Goal: Transaction & Acquisition: Purchase product/service

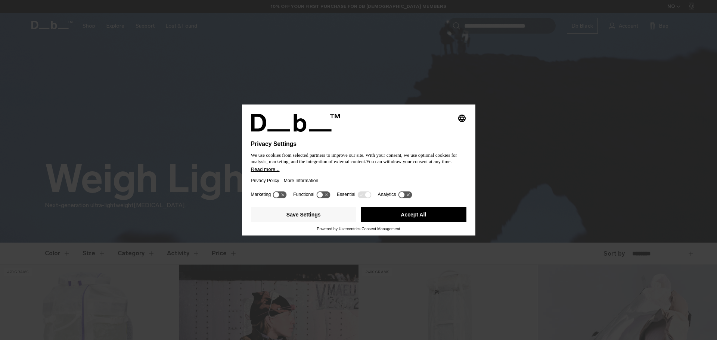
click at [337, 176] on div "Privacy Policy More Information" at bounding box center [359, 180] width 216 height 17
click at [407, 217] on button "Accept All" at bounding box center [414, 214] width 106 height 15
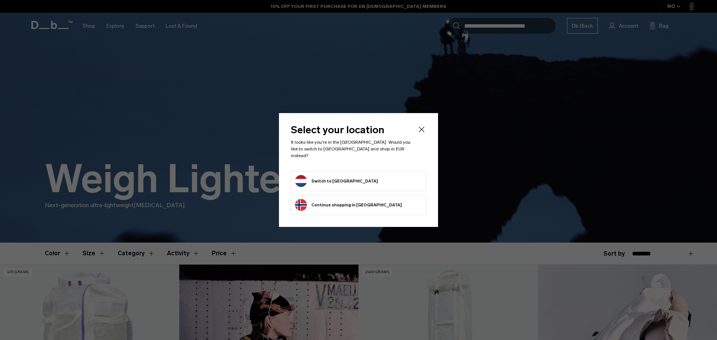
click at [421, 129] on icon "Close" at bounding box center [421, 129] width 9 height 9
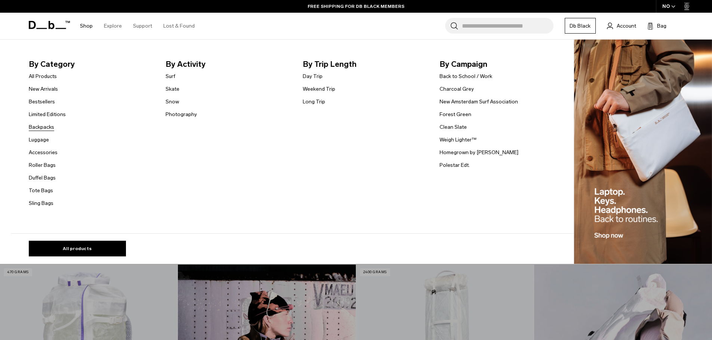
click at [49, 128] on link "Backpacks" at bounding box center [41, 127] width 25 height 8
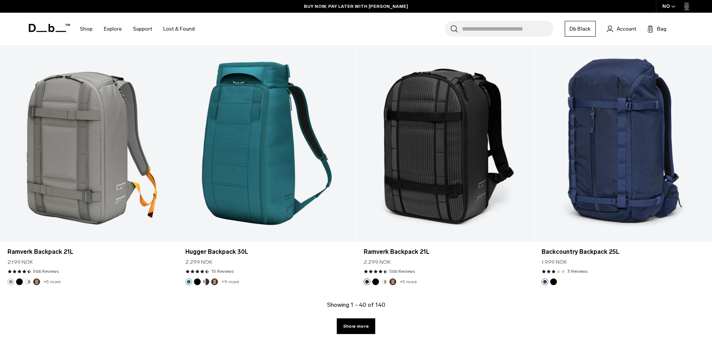
scroll to position [2503, 0]
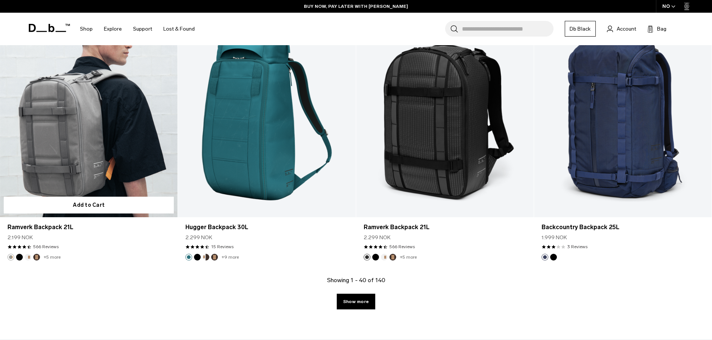
click at [49, 257] on link "+5 more" at bounding box center [52, 257] width 17 height 5
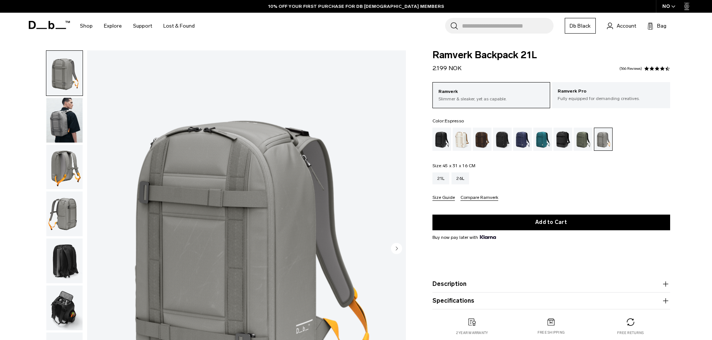
click at [477, 139] on div "Espresso" at bounding box center [482, 139] width 19 height 23
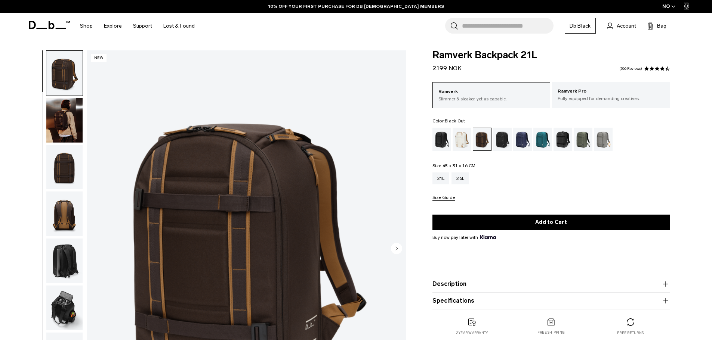
click at [434, 144] on div "Black Out" at bounding box center [441, 139] width 19 height 23
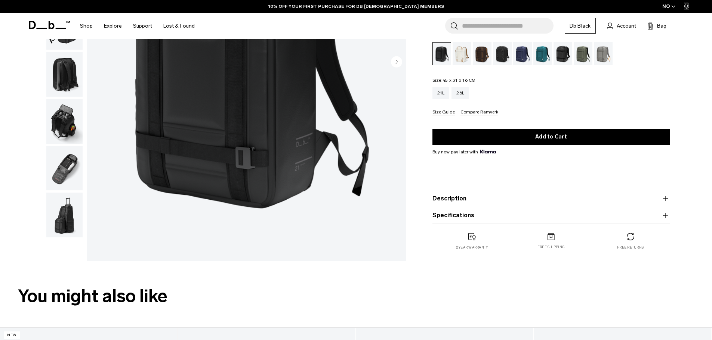
click at [461, 85] on fieldset "Size: 45 x 31 x 16 CM Out of stock 21L 26L Size Guide Compare Ramverk" at bounding box center [551, 96] width 238 height 37
click at [462, 92] on div "26L" at bounding box center [460, 93] width 18 height 12
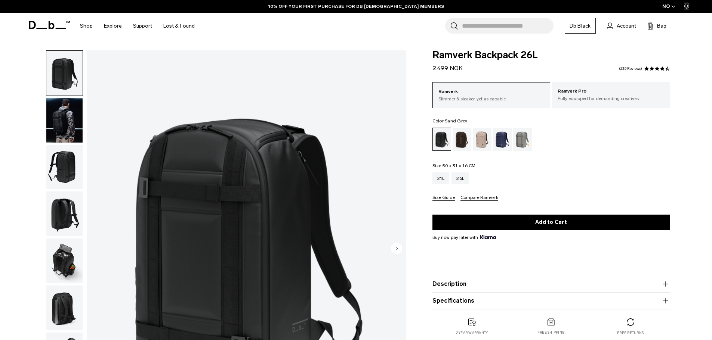
click at [517, 142] on div "Sand Grey" at bounding box center [522, 139] width 19 height 23
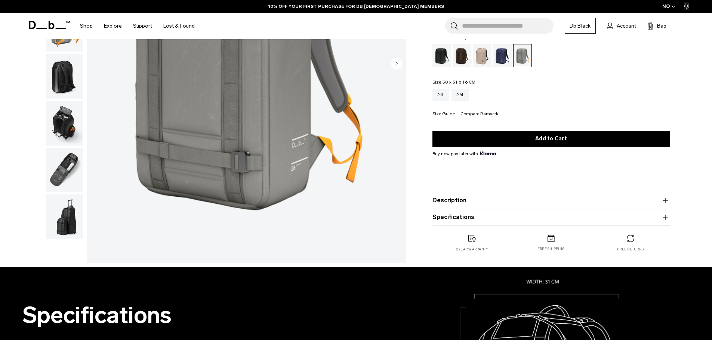
scroll to position [187, 0]
